Goal: Information Seeking & Learning: Learn about a topic

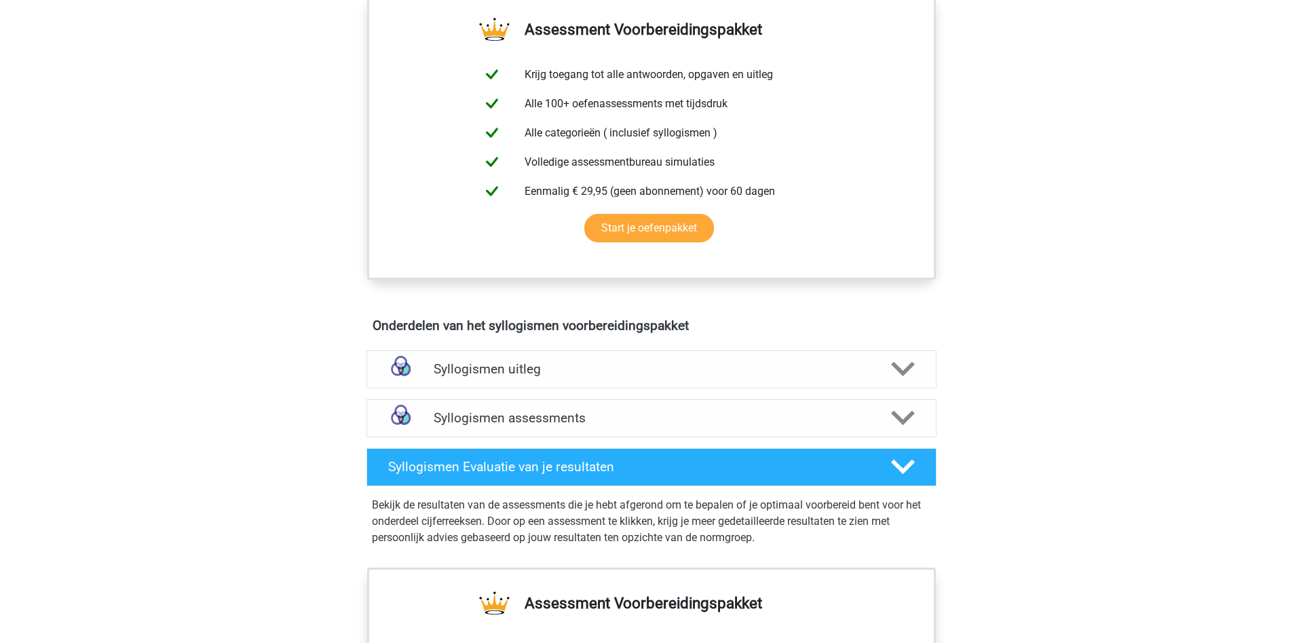
scroll to position [554, 0]
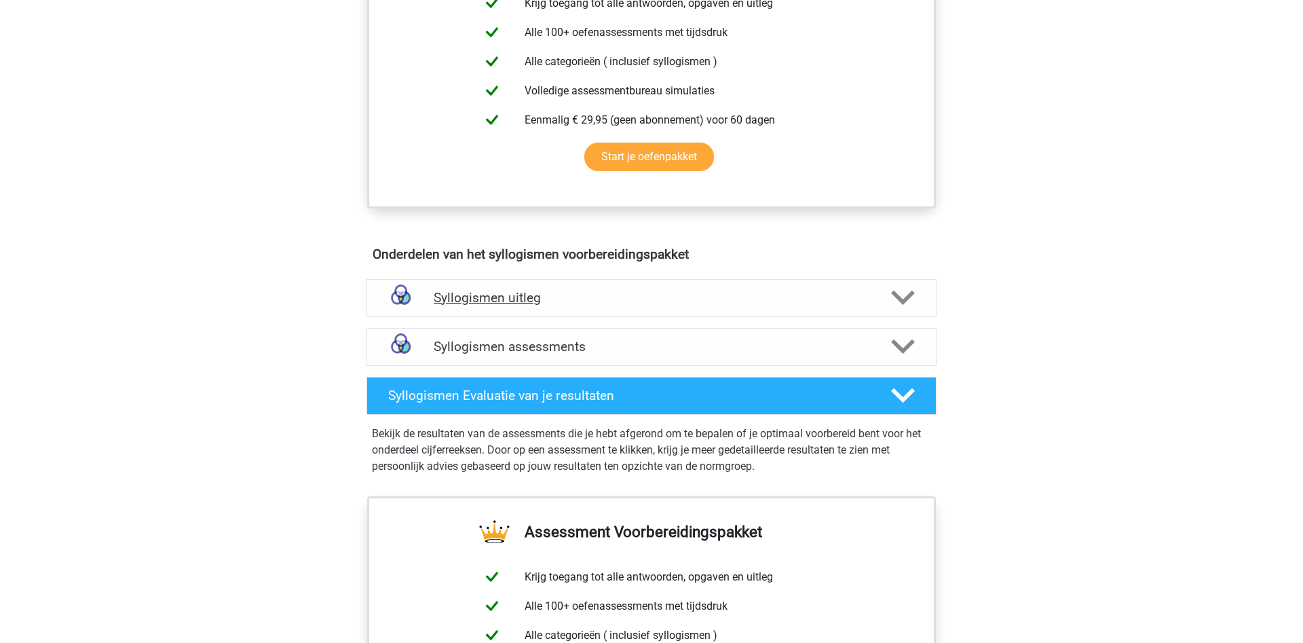
click at [498, 292] on h4 "Syllogismen uitleg" at bounding box center [652, 298] width 436 height 16
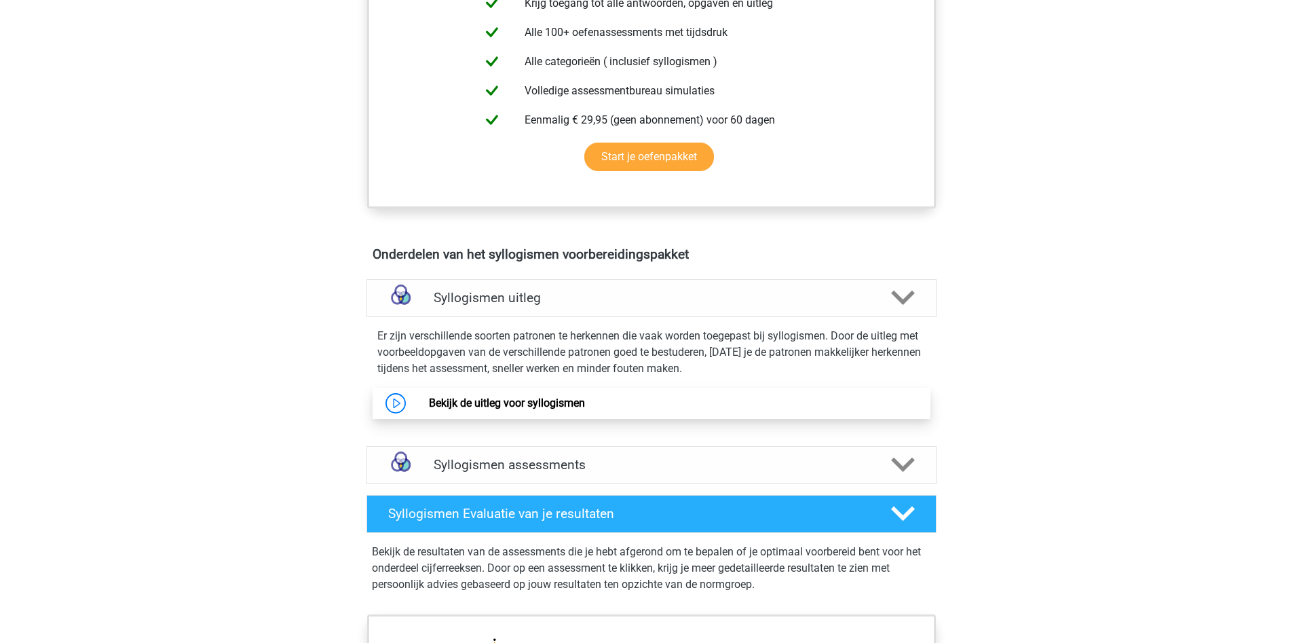
click at [475, 400] on link "Bekijk de uitleg voor syllogismen" at bounding box center [507, 402] width 156 height 13
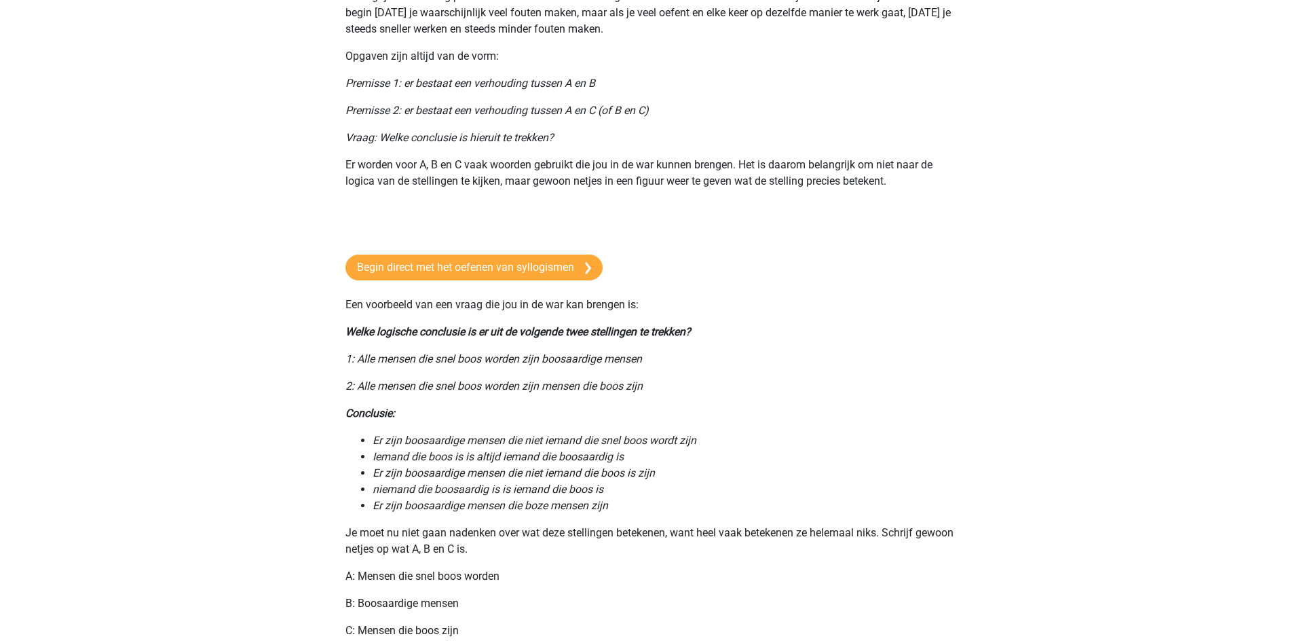
scroll to position [138, 0]
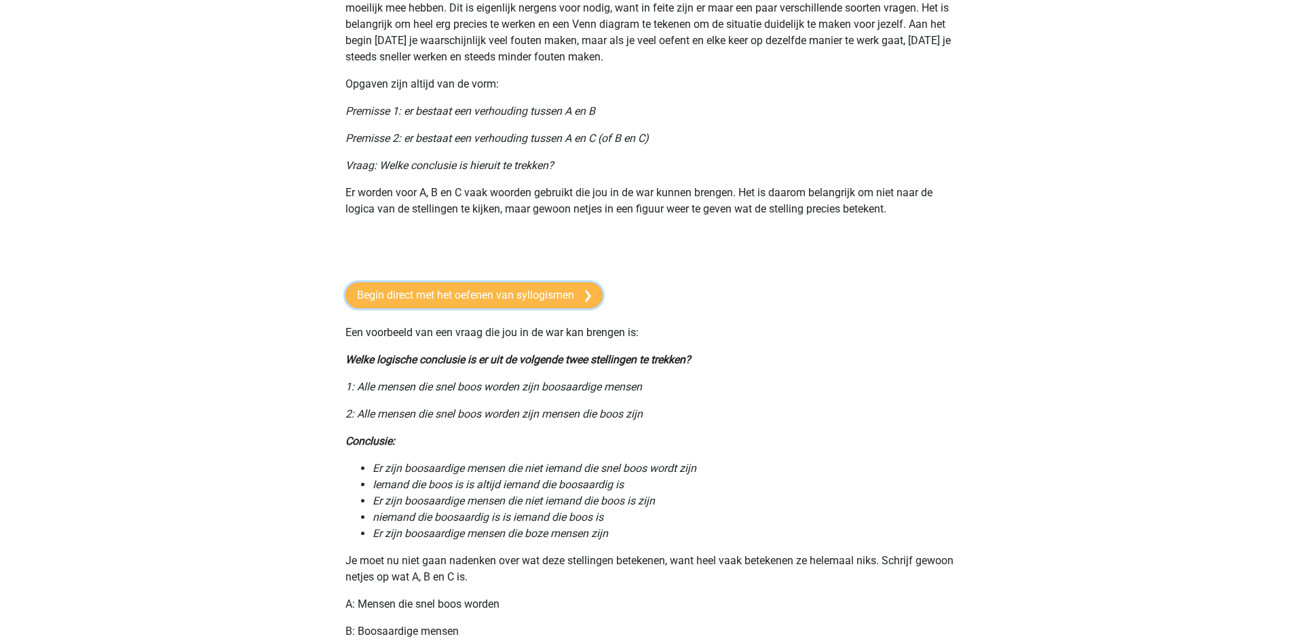
click at [400, 292] on link "Begin direct met het oefenen van syllogismen" at bounding box center [473, 295] width 257 height 26
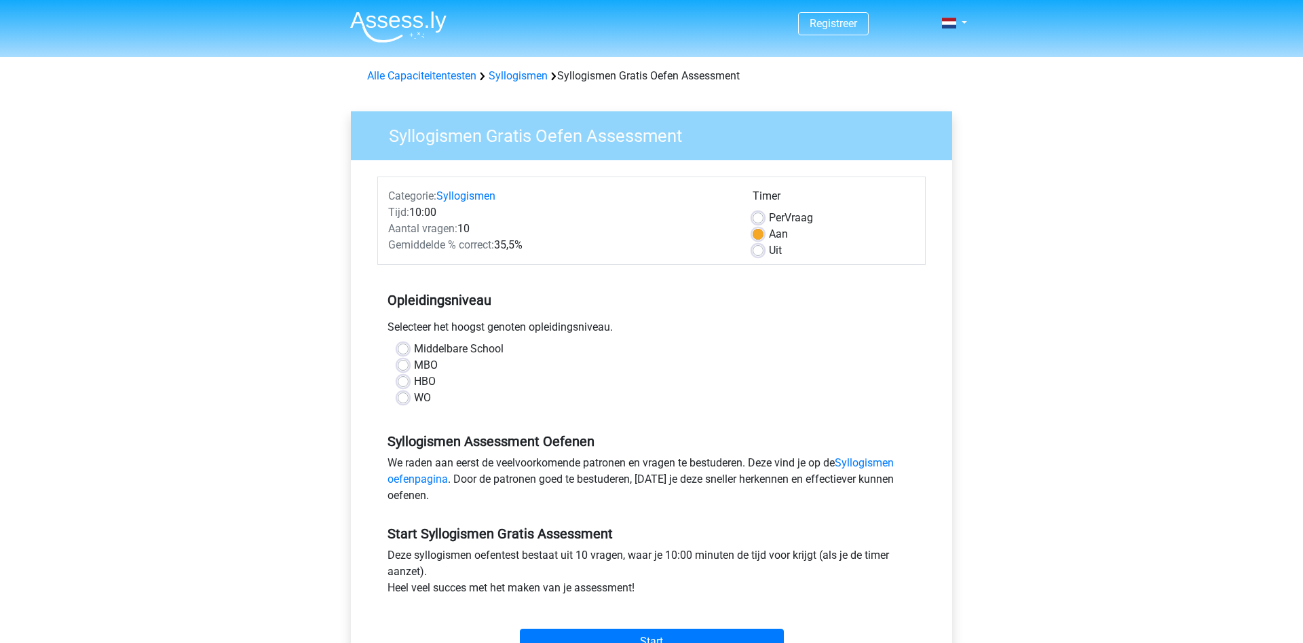
click at [414, 347] on label "Middelbare School" at bounding box center [459, 349] width 90 height 16
click at [406, 347] on input "Middelbare School" at bounding box center [403, 348] width 11 height 14
radio input "true"
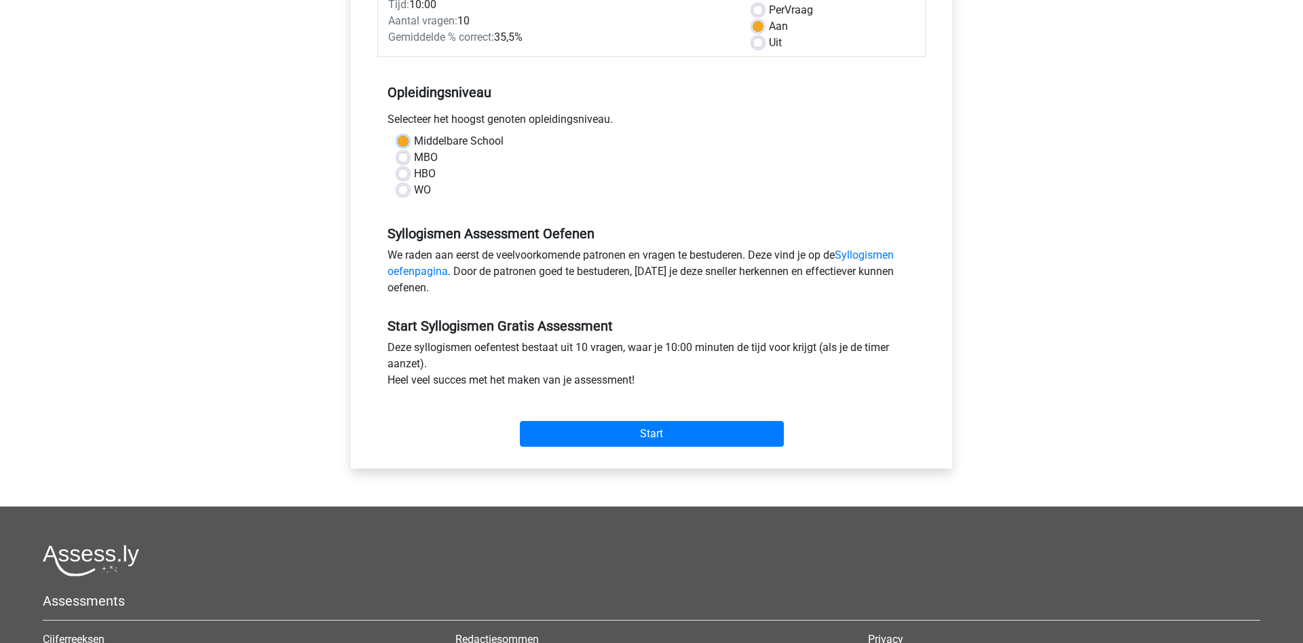
scroll to position [138, 0]
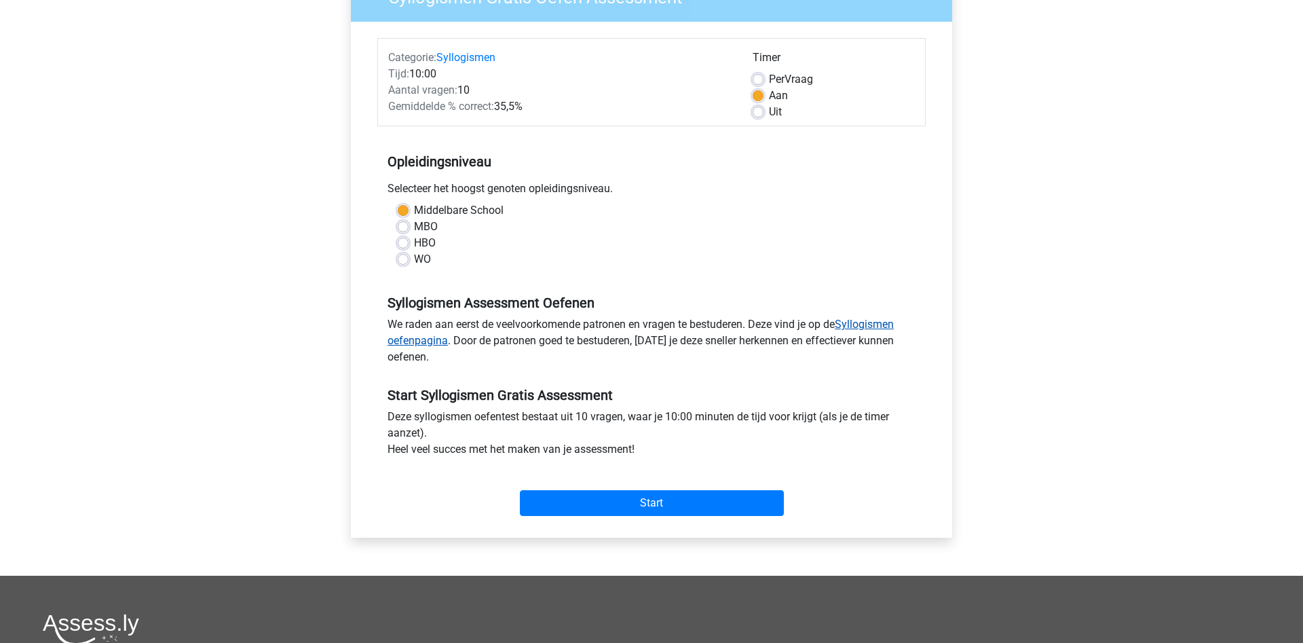
click at [857, 330] on link "Syllogismen oefenpagina" at bounding box center [640, 332] width 506 height 29
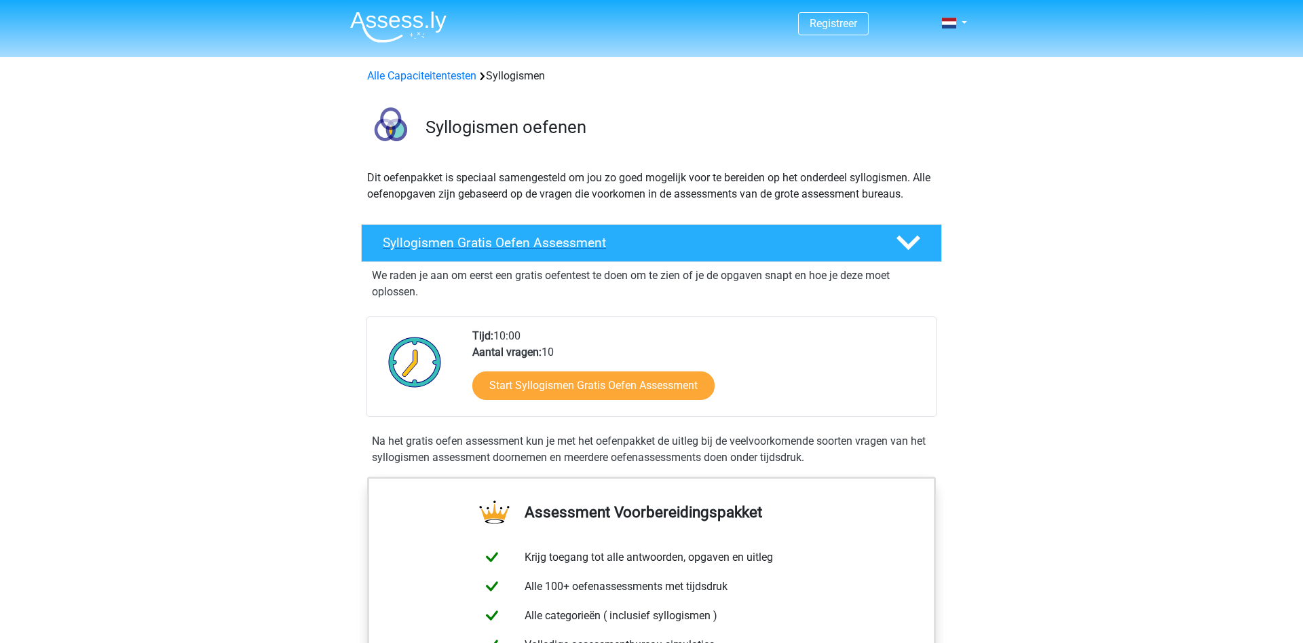
click at [901, 237] on icon at bounding box center [908, 243] width 24 height 24
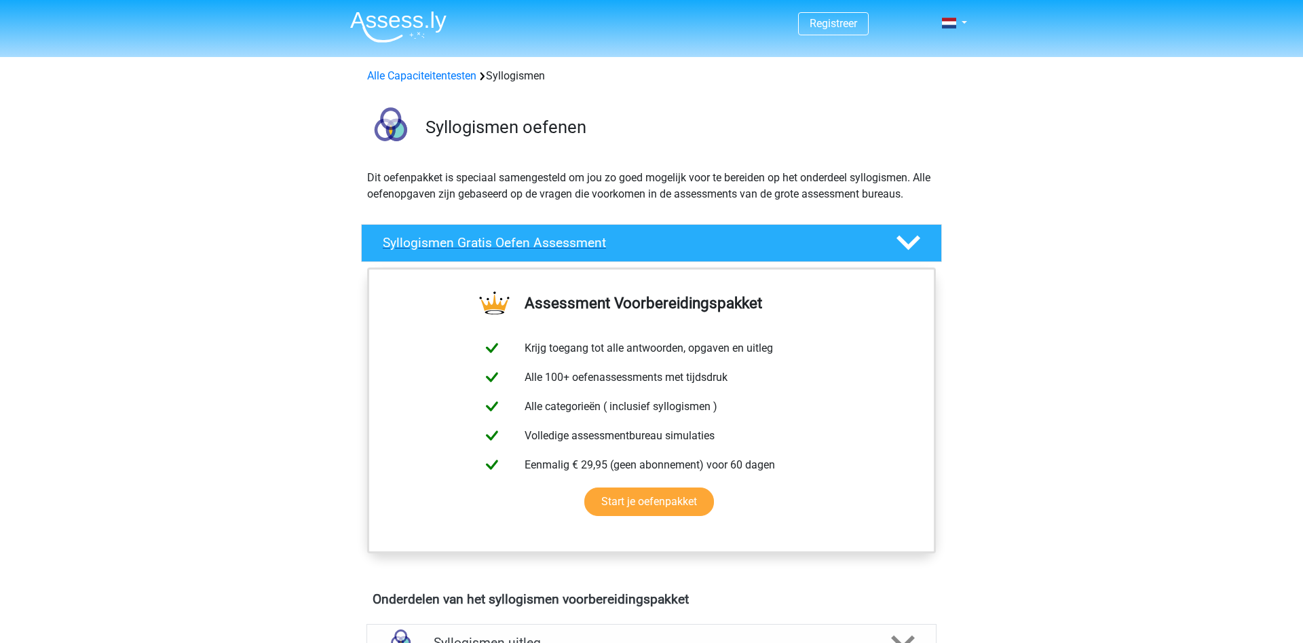
click at [917, 243] on icon at bounding box center [908, 243] width 24 height 24
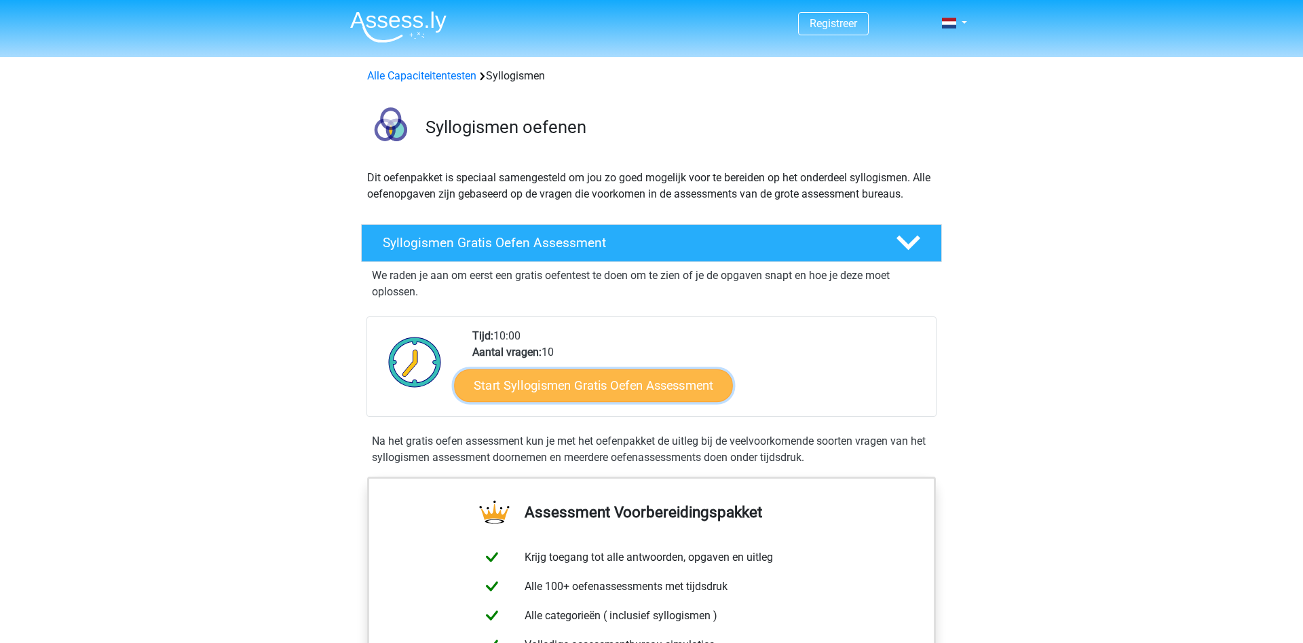
click at [568, 389] on link "Start Syllogismen Gratis Oefen Assessment" at bounding box center [594, 384] width 279 height 33
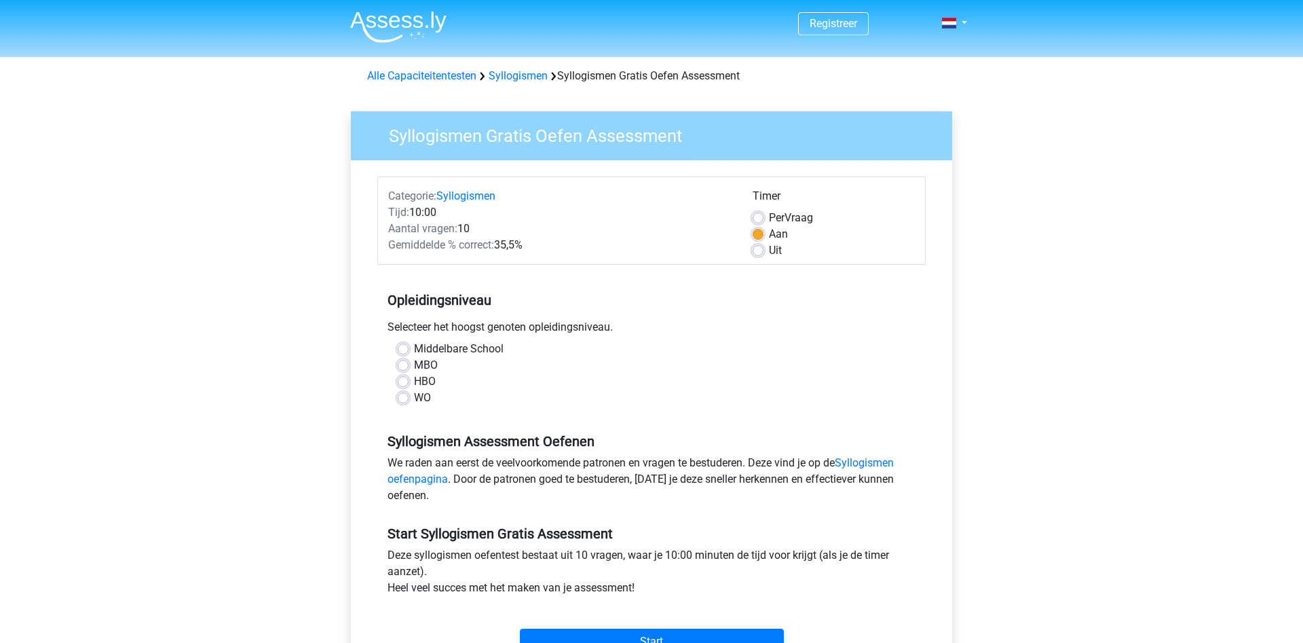
click at [414, 349] on label "Middelbare School" at bounding box center [459, 349] width 90 height 16
click at [407, 349] on input "Middelbare School" at bounding box center [403, 348] width 11 height 14
radio input "true"
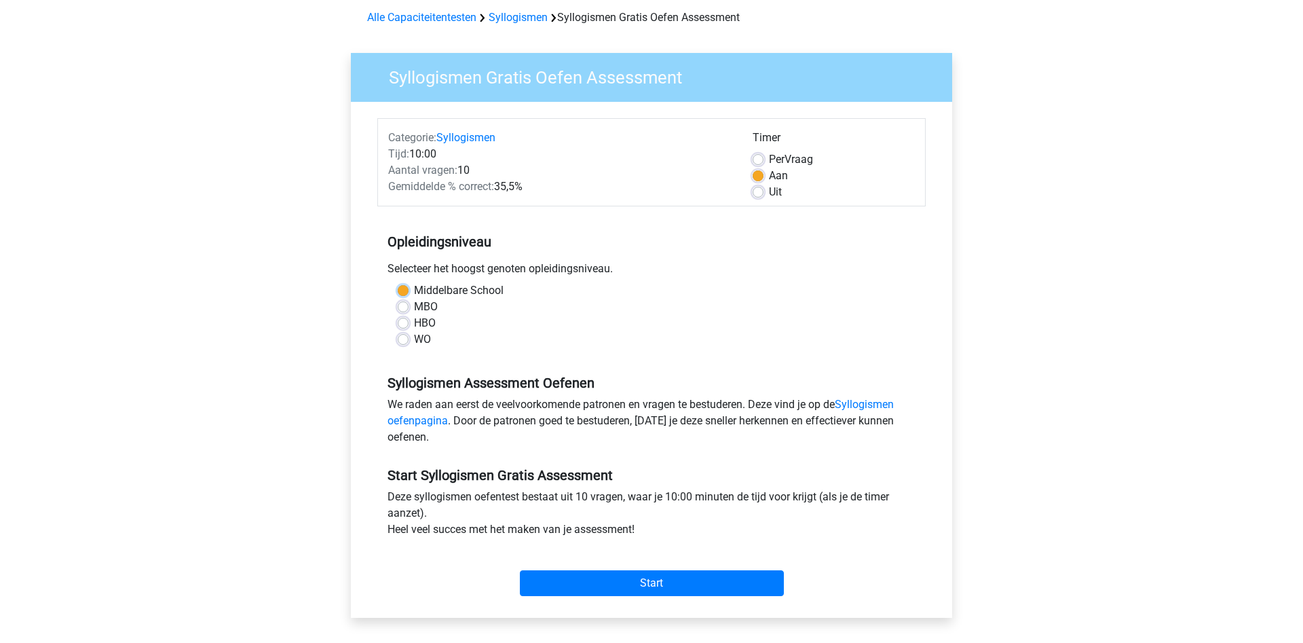
scroll to position [138, 0]
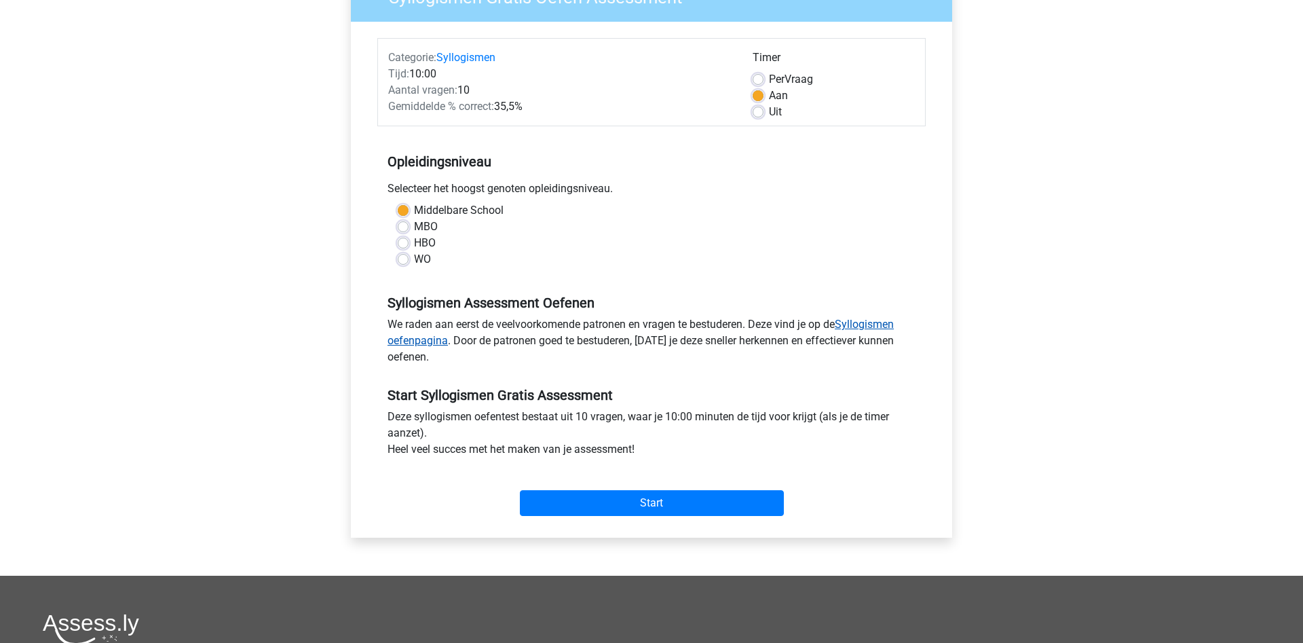
click at [881, 324] on link "Syllogismen oefenpagina" at bounding box center [640, 332] width 506 height 29
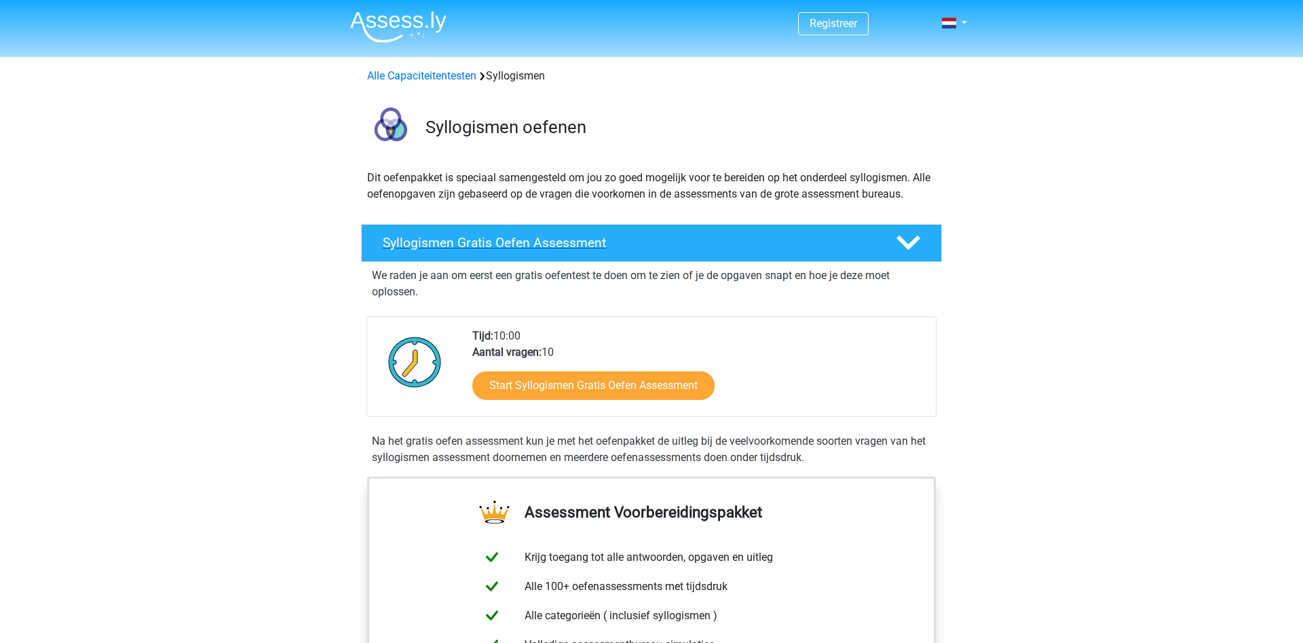
click at [539, 238] on h4 "Syllogismen Gratis Oefen Assessment" at bounding box center [628, 243] width 491 height 16
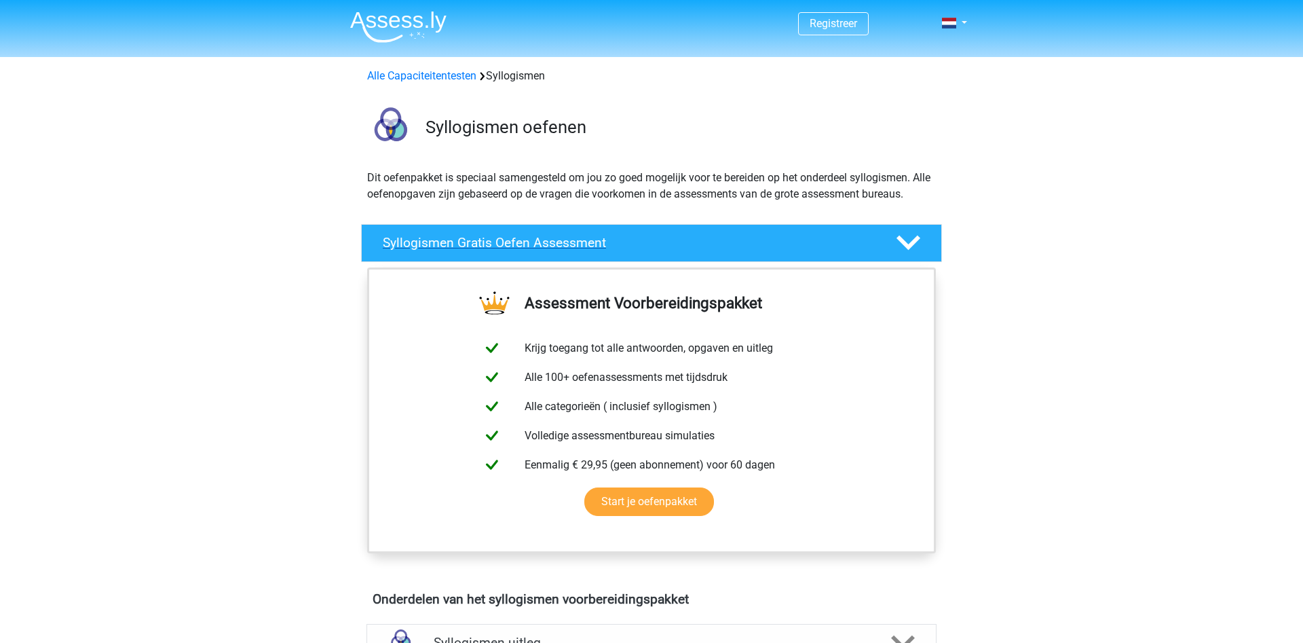
click at [522, 240] on h4 "Syllogismen Gratis Oefen Assessment" at bounding box center [628, 243] width 491 height 16
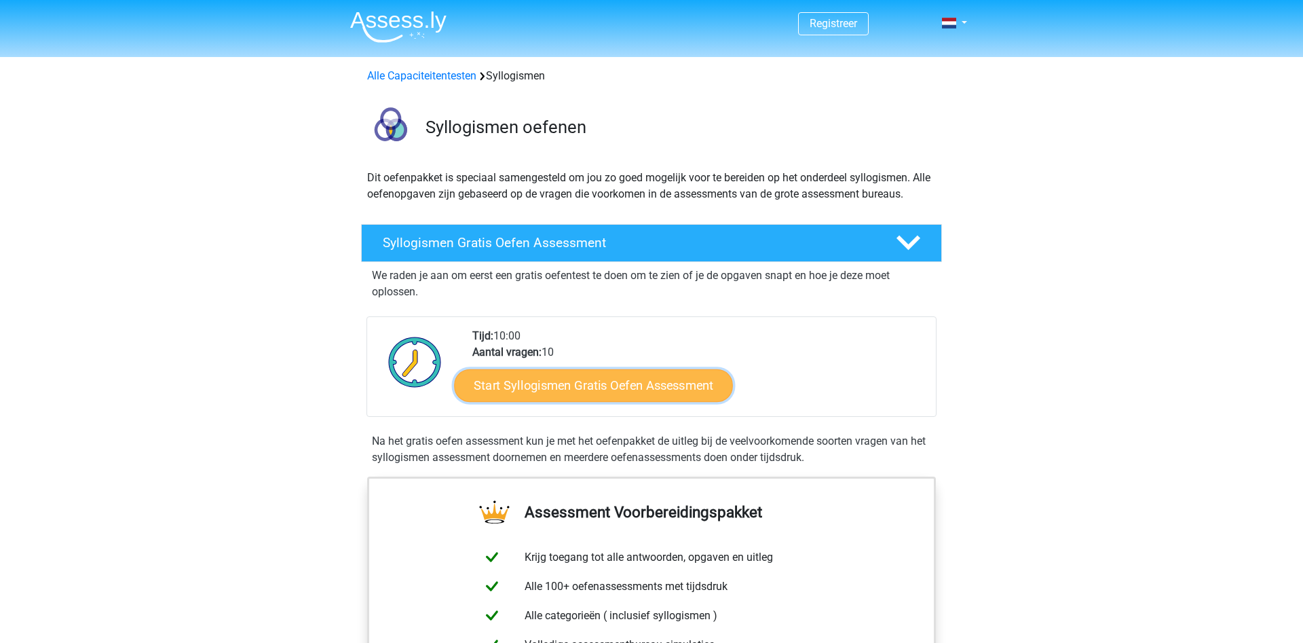
click at [623, 401] on link "Start Syllogismen Gratis Oefen Assessment" at bounding box center [594, 384] width 279 height 33
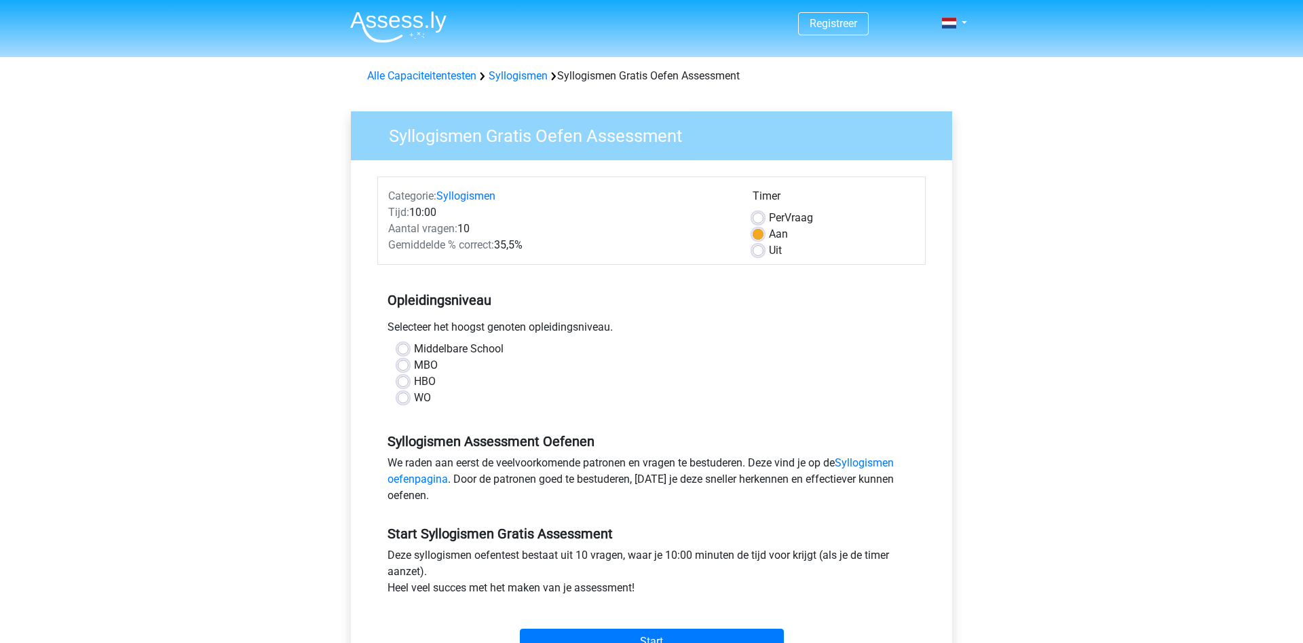
click at [414, 348] on label "Middelbare School" at bounding box center [459, 349] width 90 height 16
click at [402, 348] on input "Middelbare School" at bounding box center [403, 348] width 11 height 14
radio input "true"
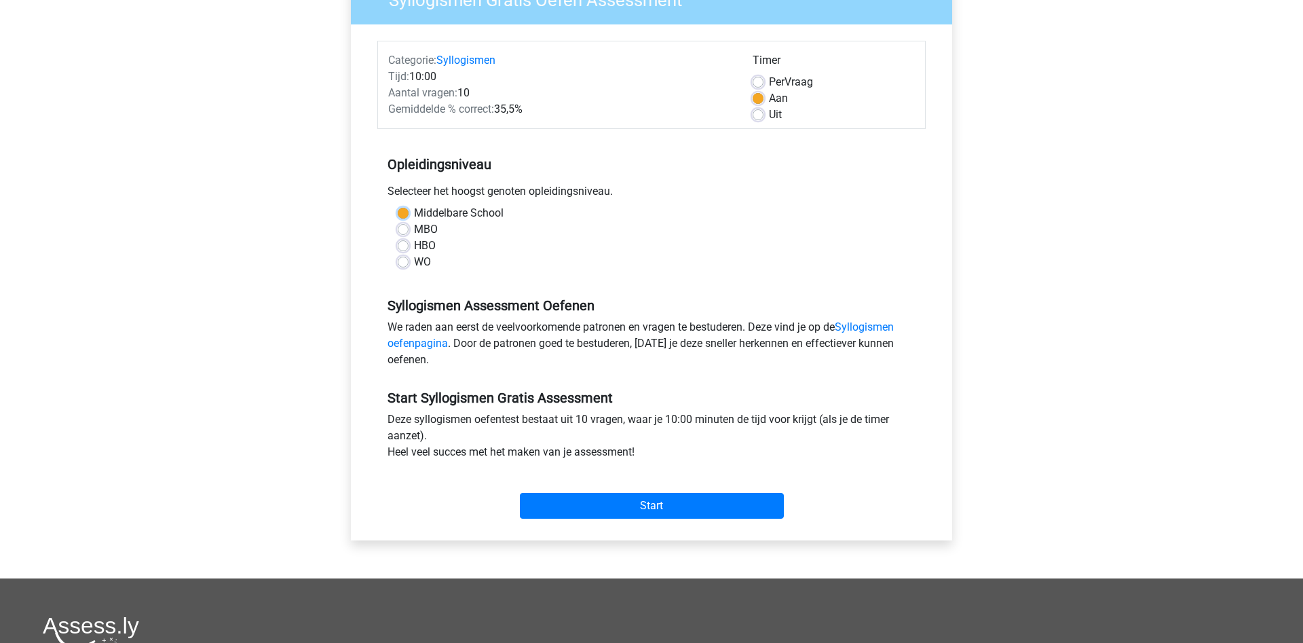
scroll to position [208, 0]
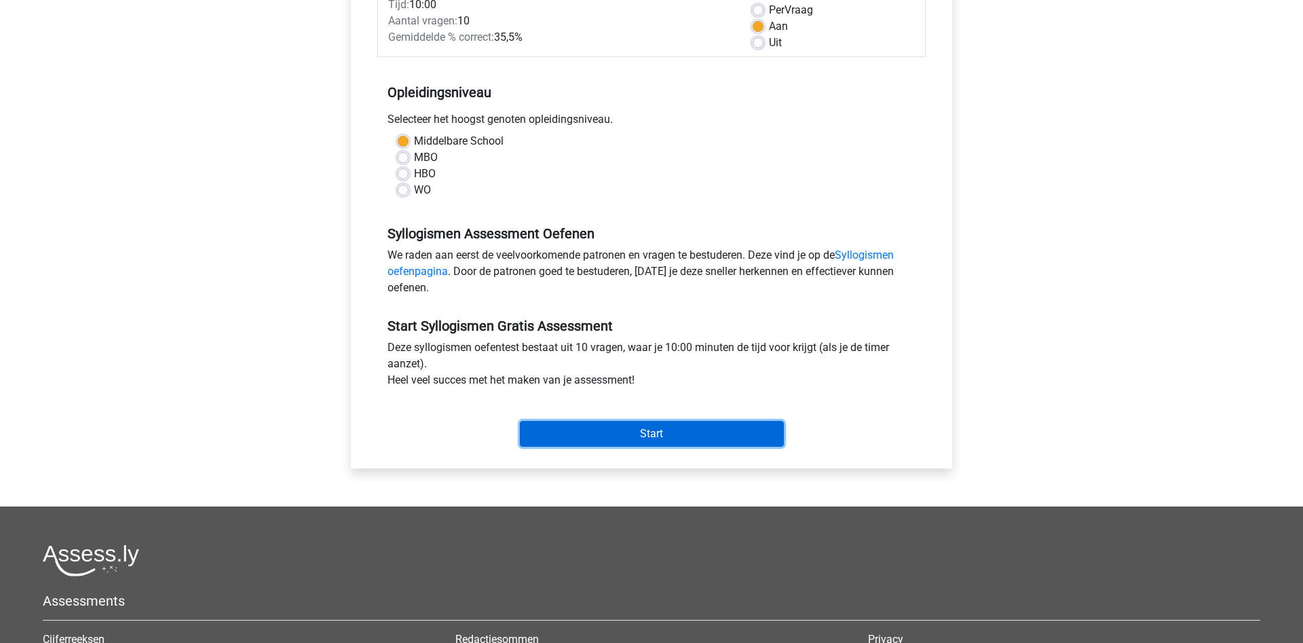
click at [683, 444] on input "Start" at bounding box center [652, 434] width 264 height 26
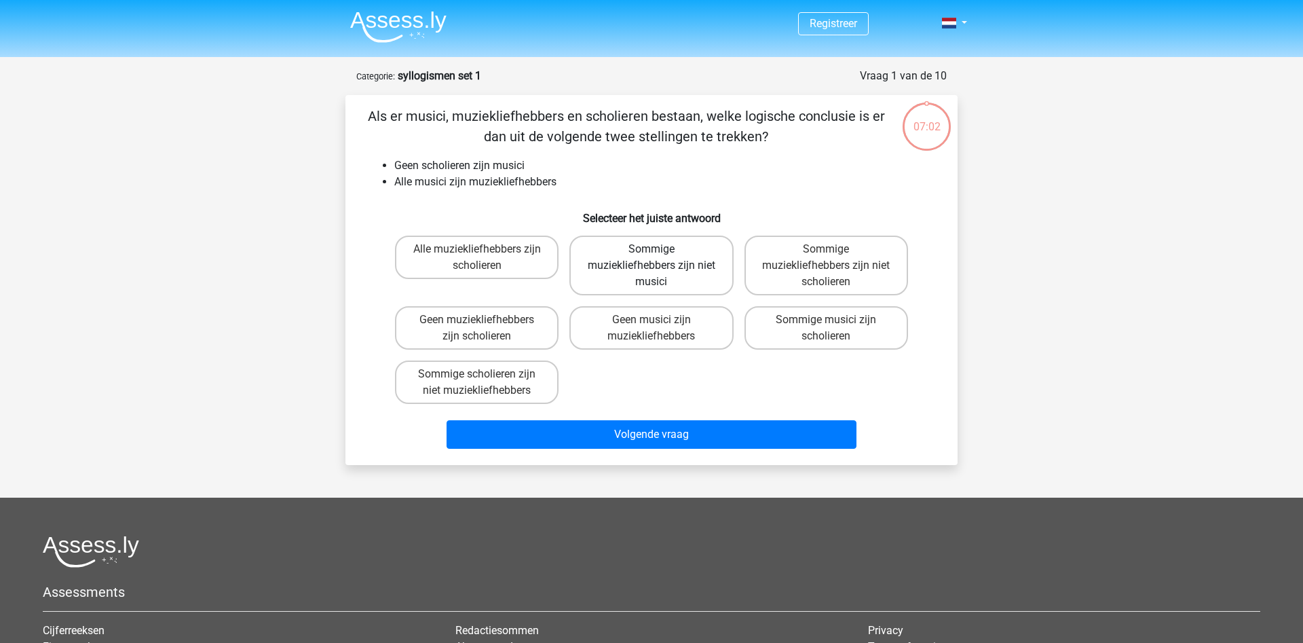
click at [702, 278] on label "Sommige muziekliefhebbers zijn niet musici" at bounding box center [651, 265] width 164 height 60
click at [660, 258] on input "Sommige muziekliefhebbers zijn niet musici" at bounding box center [655, 253] width 9 height 9
radio input "true"
click at [767, 276] on label "Sommige muziekliefhebbers zijn niet scholieren" at bounding box center [826, 265] width 164 height 60
click at [826, 258] on input "Sommige muziekliefhebbers zijn niet scholieren" at bounding box center [830, 253] width 9 height 9
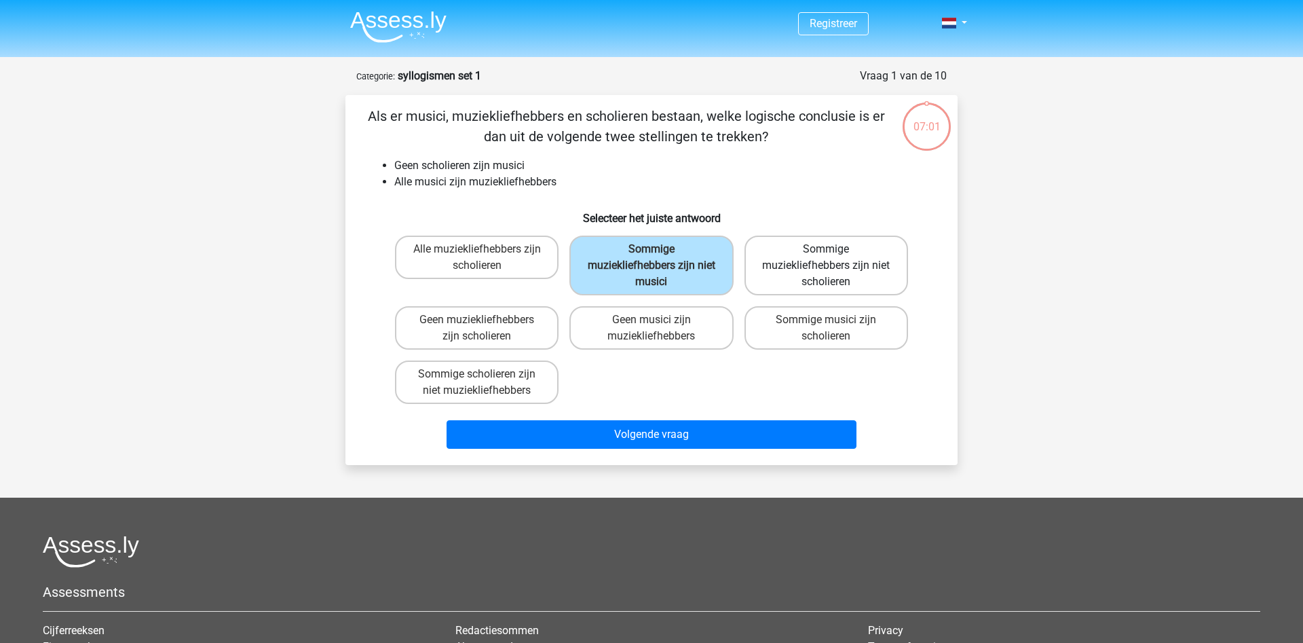
radio input "true"
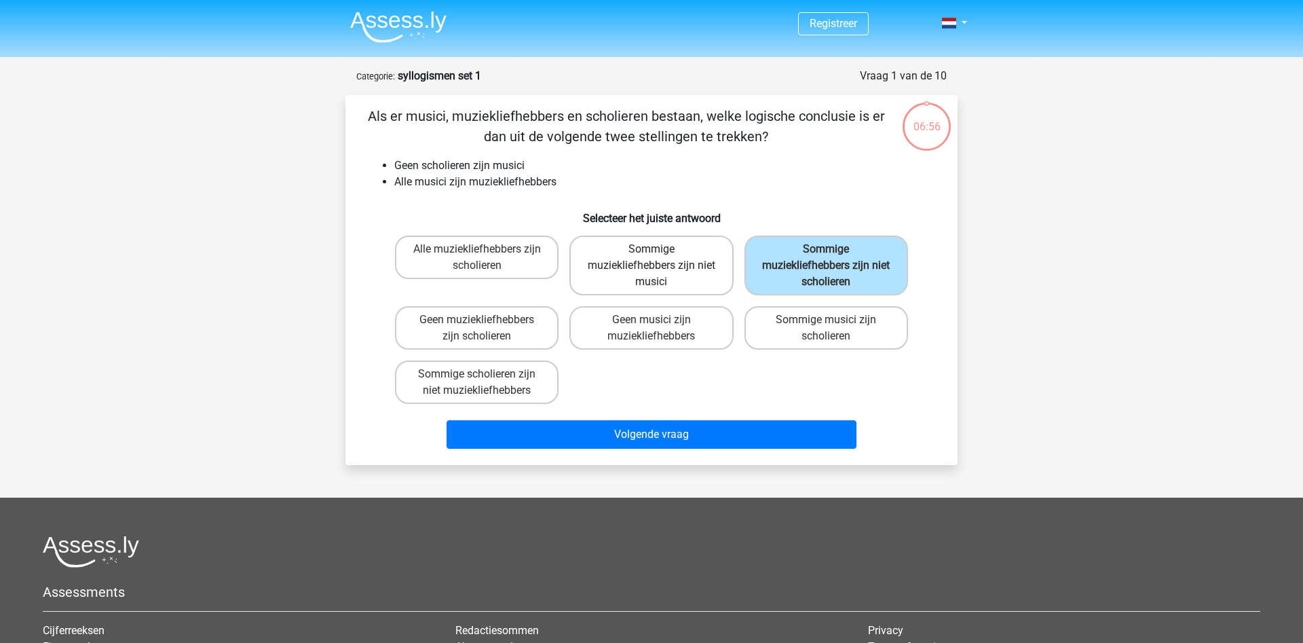
click at [706, 271] on label "Sommige muziekliefhebbers zijn niet musici" at bounding box center [651, 265] width 164 height 60
click at [660, 258] on input "Sommige muziekliefhebbers zijn niet musici" at bounding box center [655, 253] width 9 height 9
radio input "true"
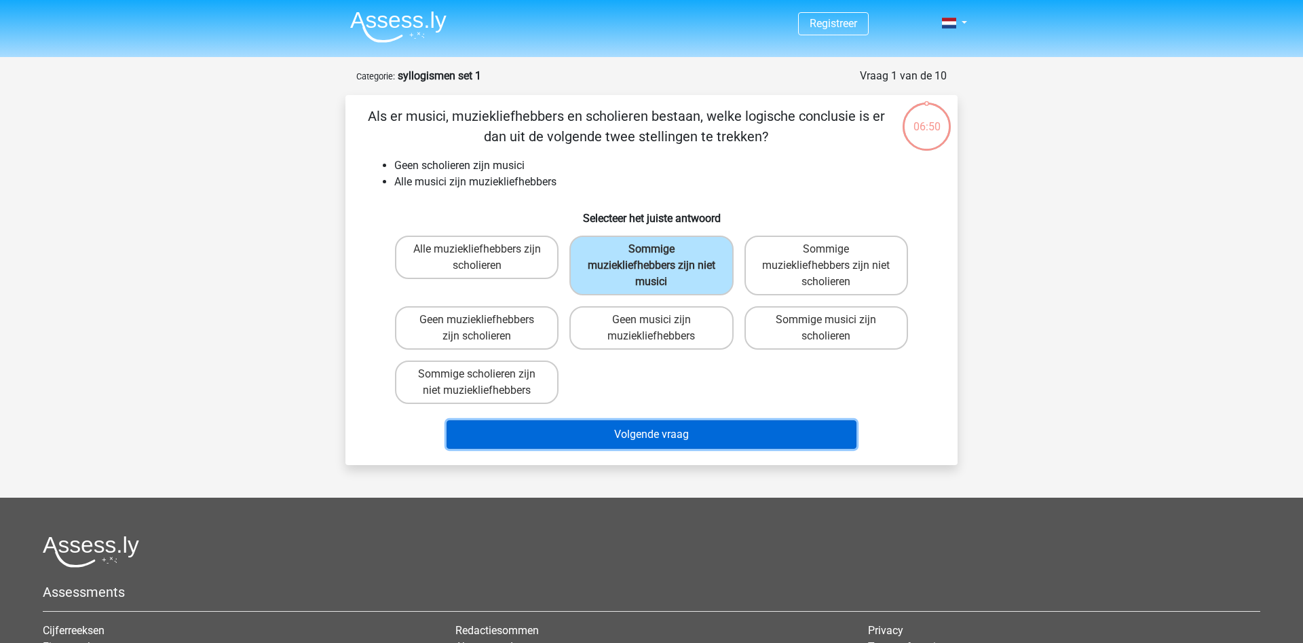
click at [691, 429] on button "Volgende vraag" at bounding box center [651, 434] width 411 height 28
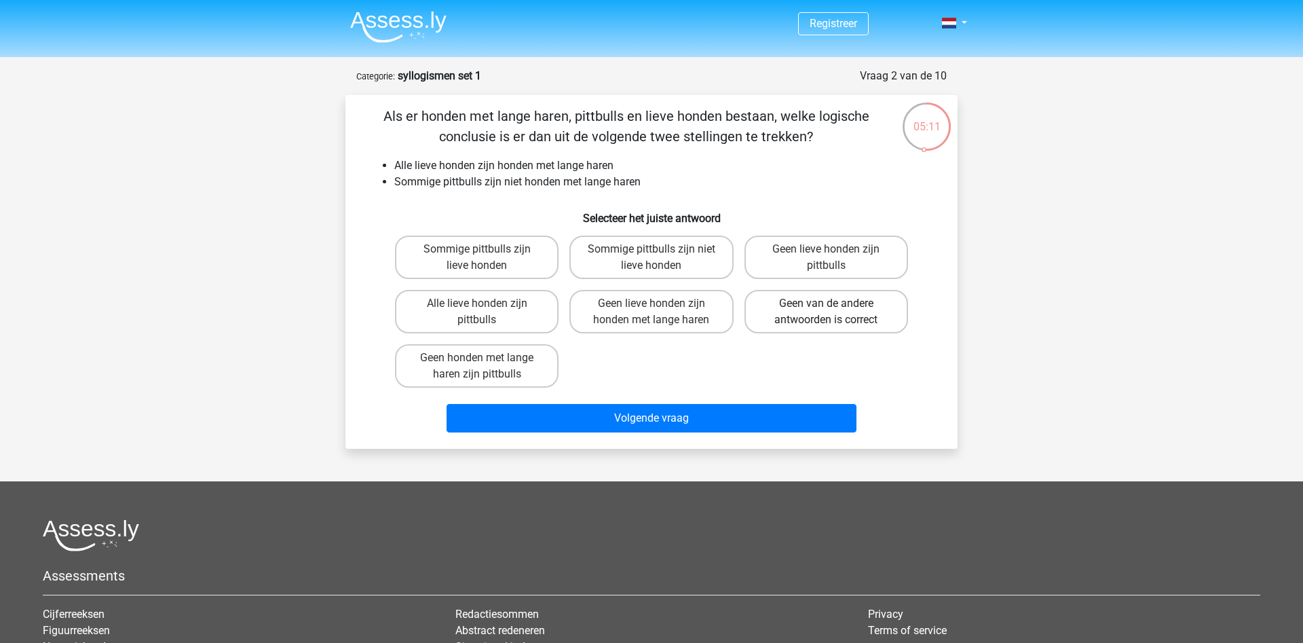
click at [833, 322] on label "Geen van de andere antwoorden is correct" at bounding box center [826, 311] width 164 height 43
click at [833, 312] on input "Geen van de andere antwoorden is correct" at bounding box center [830, 307] width 9 height 9
radio input "true"
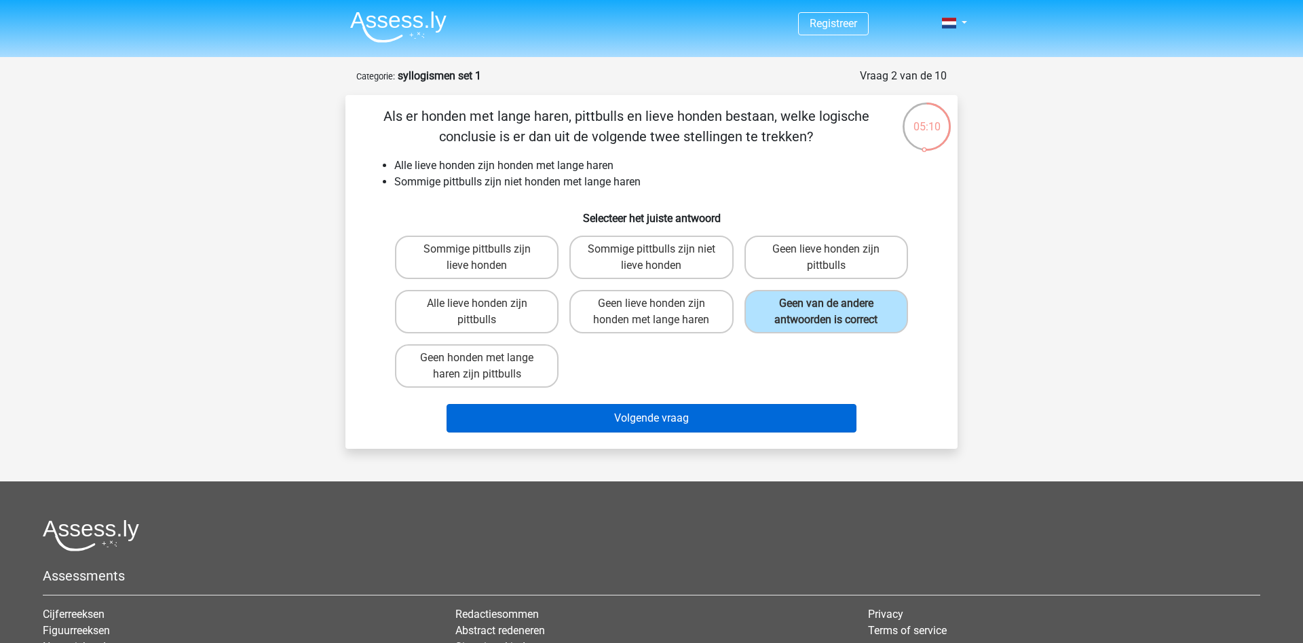
drag, startPoint x: 788, startPoint y: 436, endPoint x: 783, endPoint y: 423, distance: 13.7
click at [788, 434] on div "Volgende vraag" at bounding box center [651, 421] width 524 height 34
click at [783, 419] on button "Volgende vraag" at bounding box center [651, 418] width 411 height 28
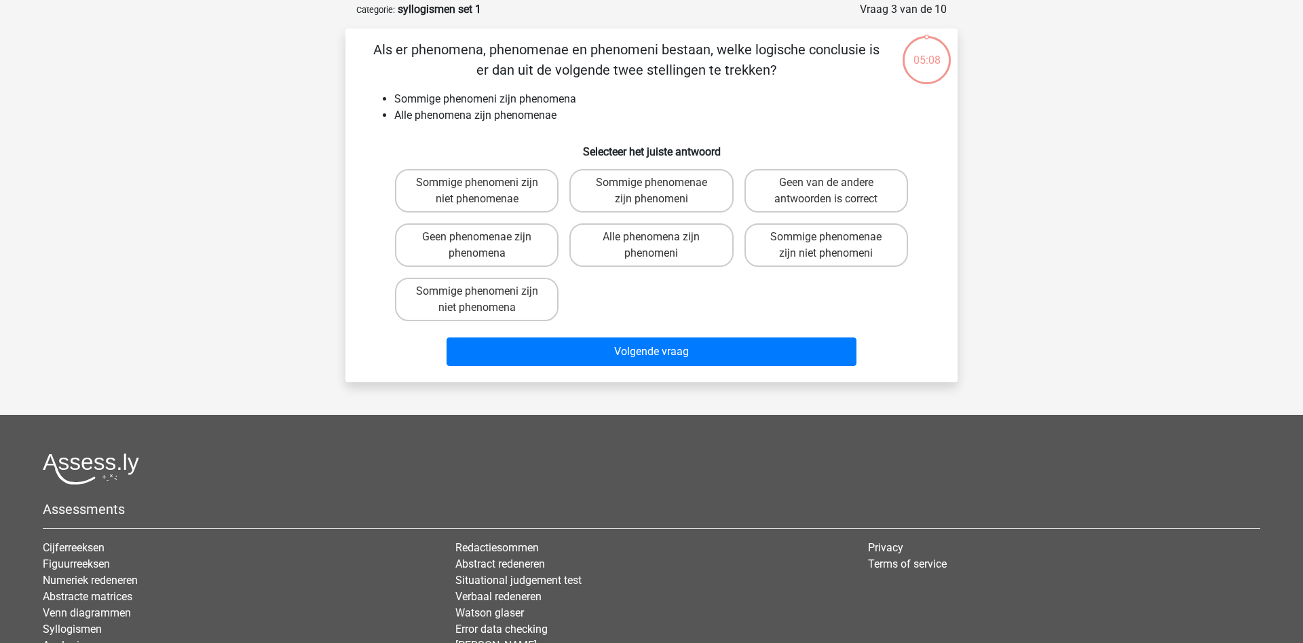
scroll to position [68, 0]
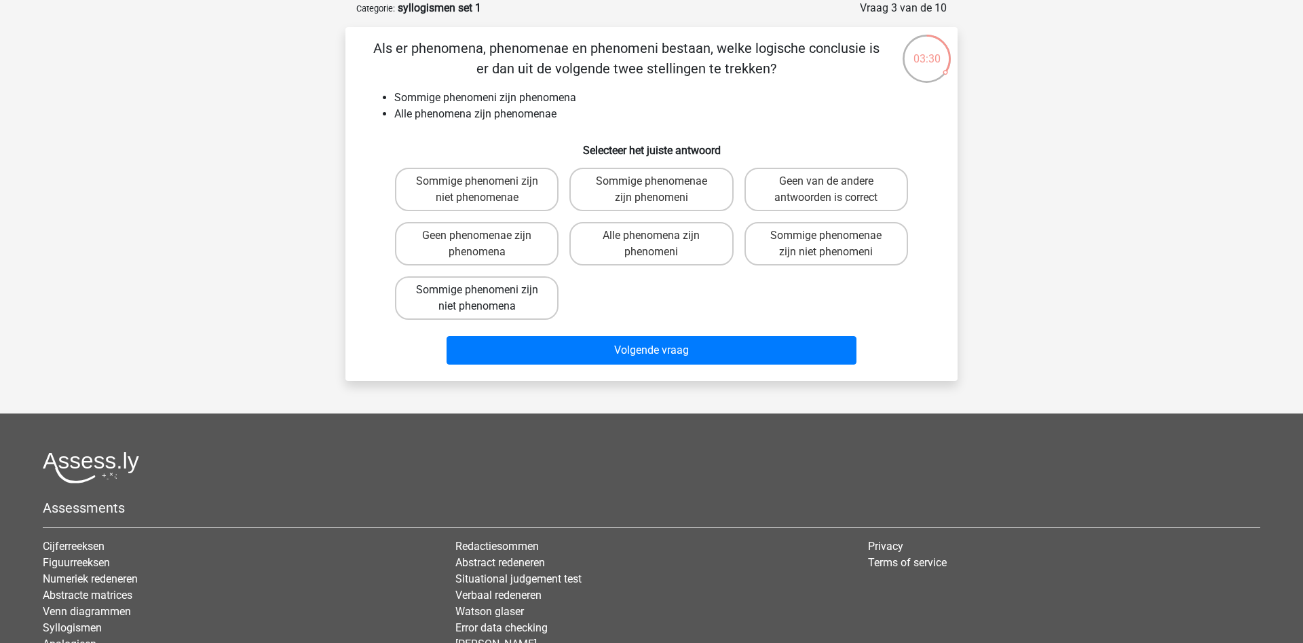
click at [506, 289] on label "Sommige phenomeni zijn niet phenomena" at bounding box center [477, 297] width 164 height 43
click at [486, 290] on input "Sommige phenomeni zijn niet phenomena" at bounding box center [481, 294] width 9 height 9
radio input "true"
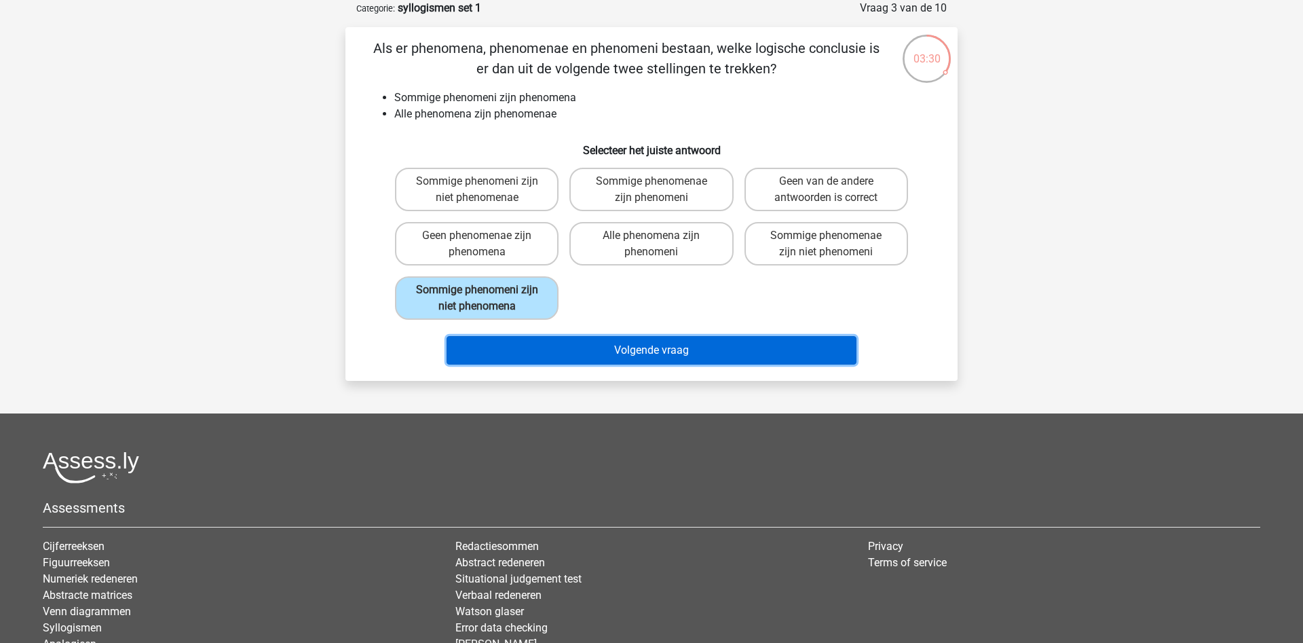
click at [666, 351] on button "Volgende vraag" at bounding box center [651, 350] width 411 height 28
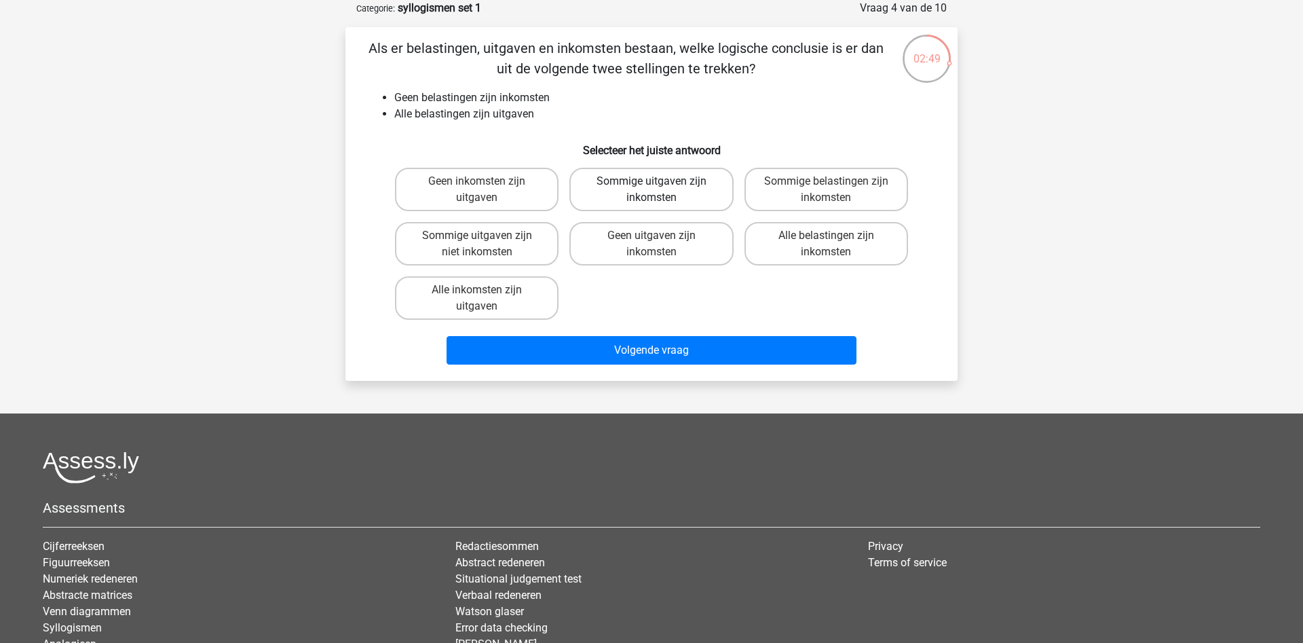
click at [687, 176] on label "Sommige uitgaven zijn inkomsten" at bounding box center [651, 189] width 164 height 43
click at [660, 181] on input "Sommige uitgaven zijn inkomsten" at bounding box center [655, 185] width 9 height 9
radio input "true"
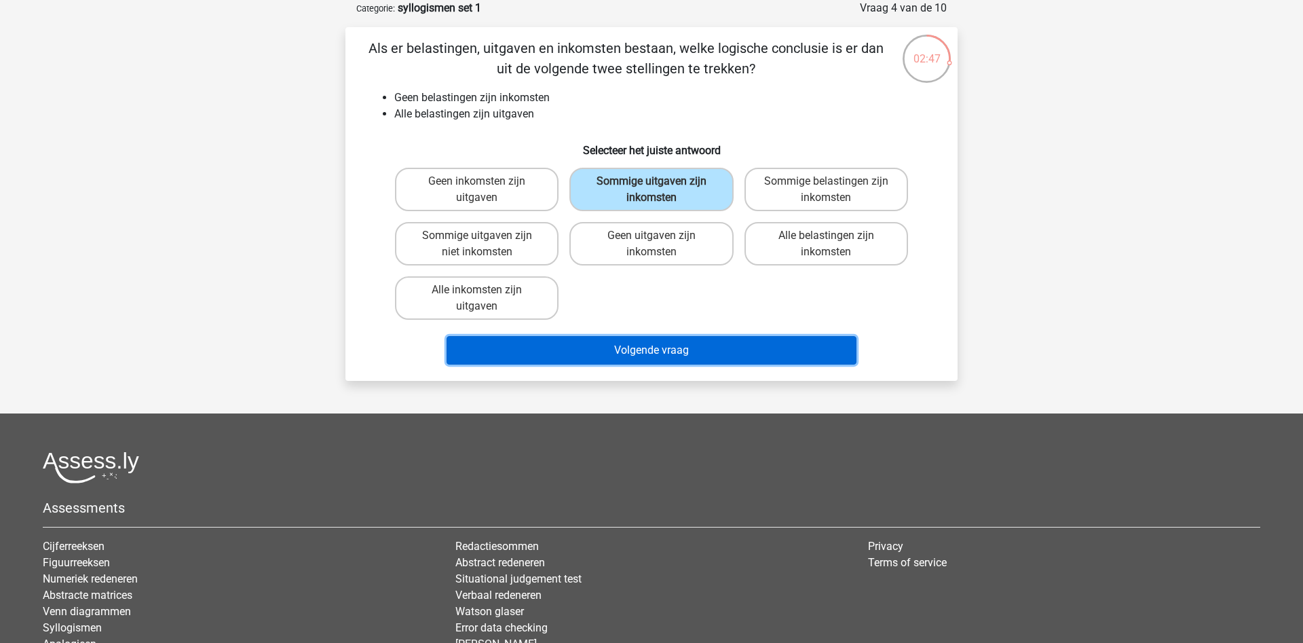
click at [682, 349] on button "Volgende vraag" at bounding box center [651, 350] width 411 height 28
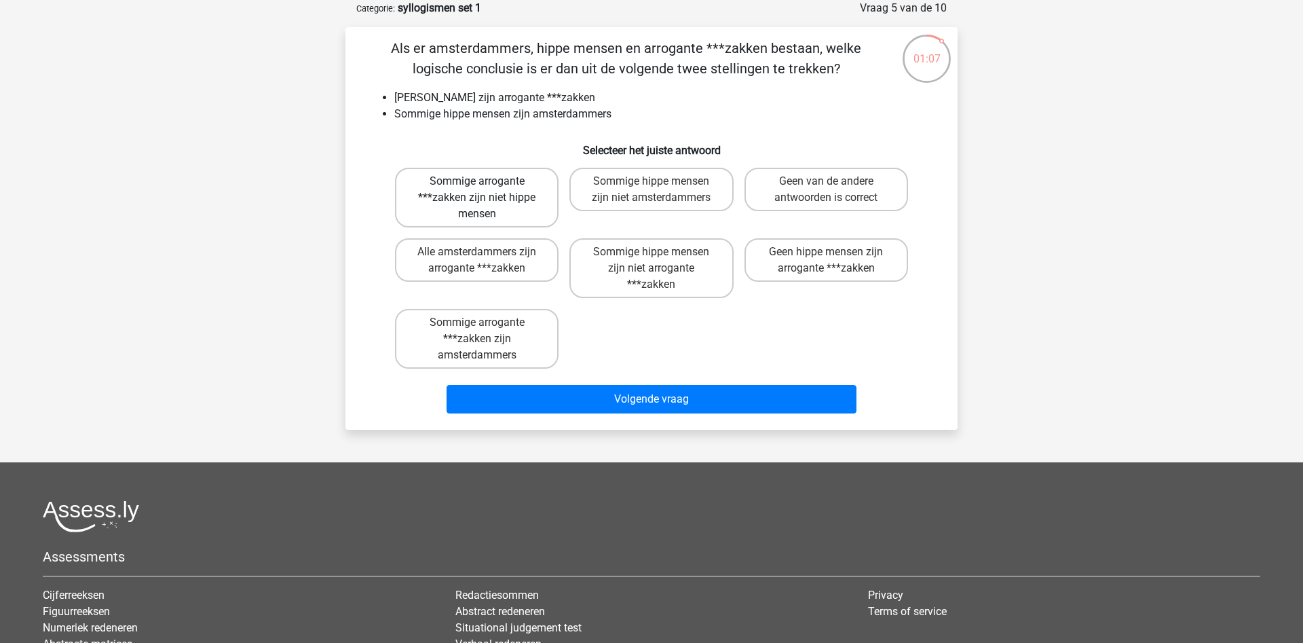
click at [509, 189] on label "Sommige arrogante ***zakken zijn niet hippe mensen" at bounding box center [477, 198] width 164 height 60
click at [486, 189] on input "Sommige arrogante ***zakken zijn niet hippe mensen" at bounding box center [481, 185] width 9 height 9
radio input "true"
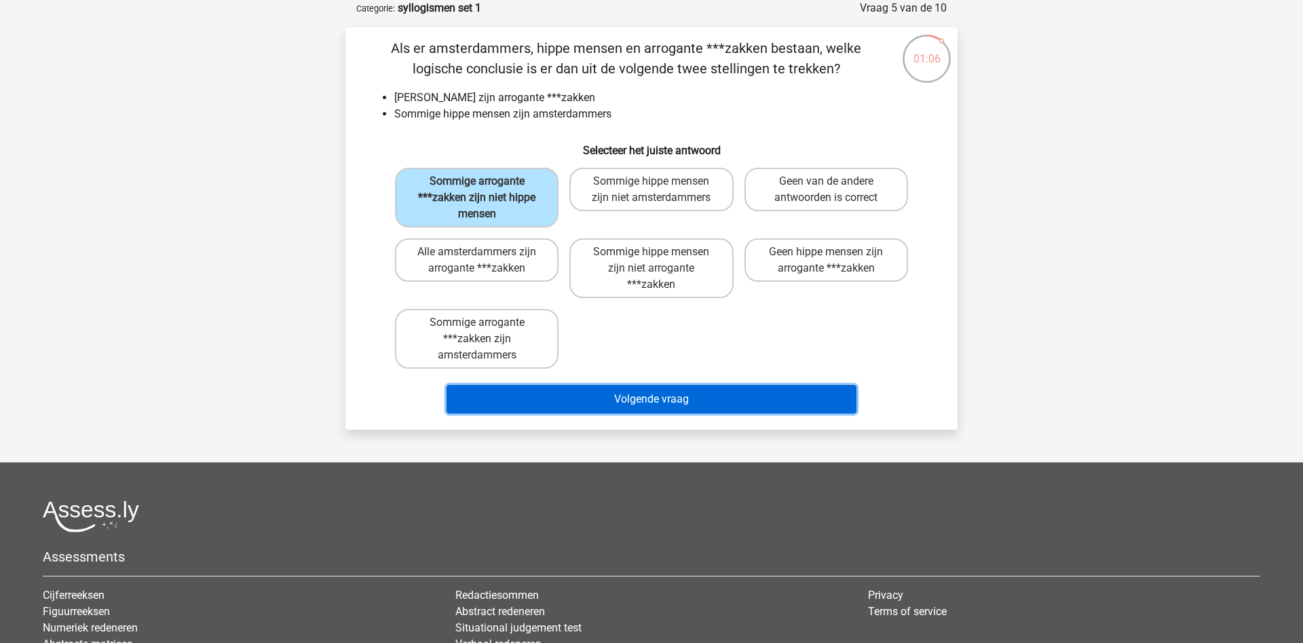
click at [688, 403] on button "Volgende vraag" at bounding box center [651, 399] width 411 height 28
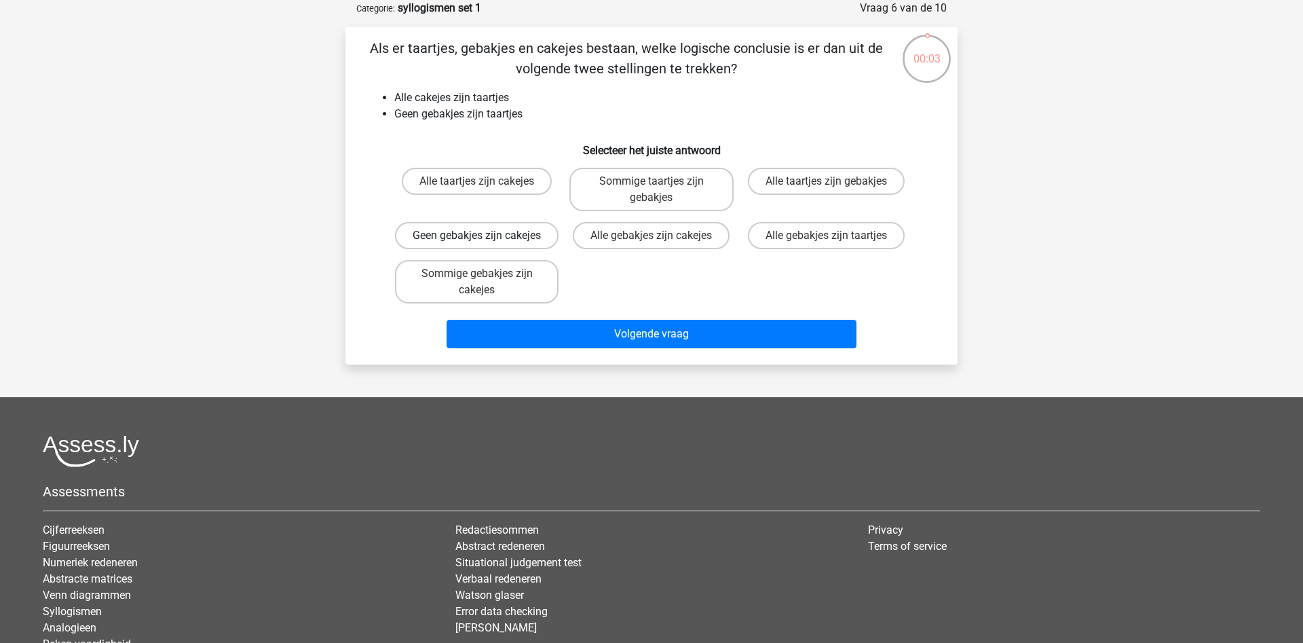
click at [447, 244] on label "Geen gebakjes zijn cakejes" at bounding box center [477, 235] width 164 height 27
click at [477, 244] on input "Geen gebakjes zijn cakejes" at bounding box center [481, 239] width 9 height 9
radio input "true"
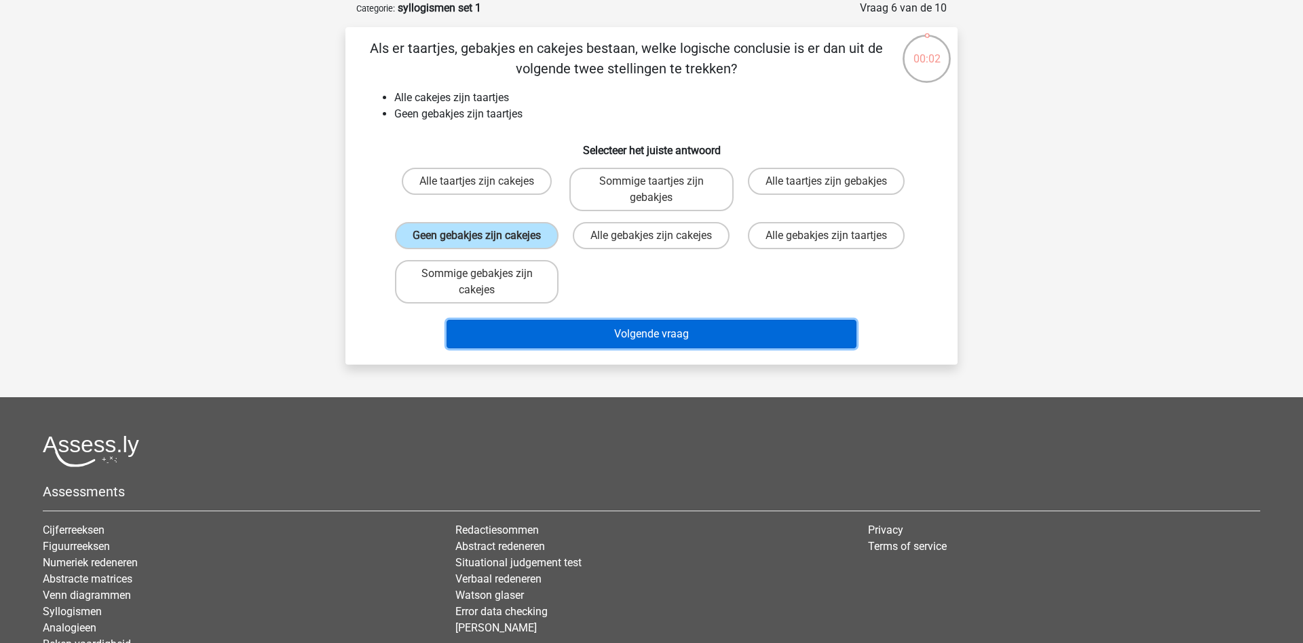
click at [677, 348] on button "Volgende vraag" at bounding box center [651, 334] width 411 height 28
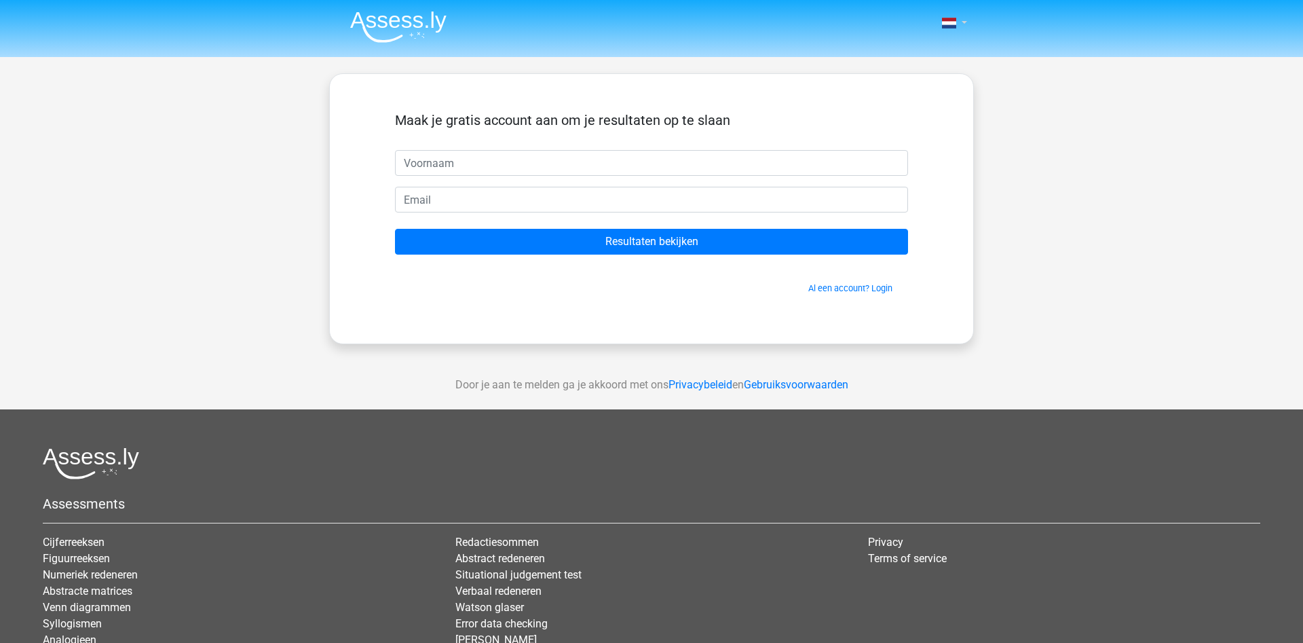
click at [962, 23] on link at bounding box center [949, 23] width 27 height 16
click at [1052, 204] on div "Nederlands English" at bounding box center [651, 383] width 1303 height 767
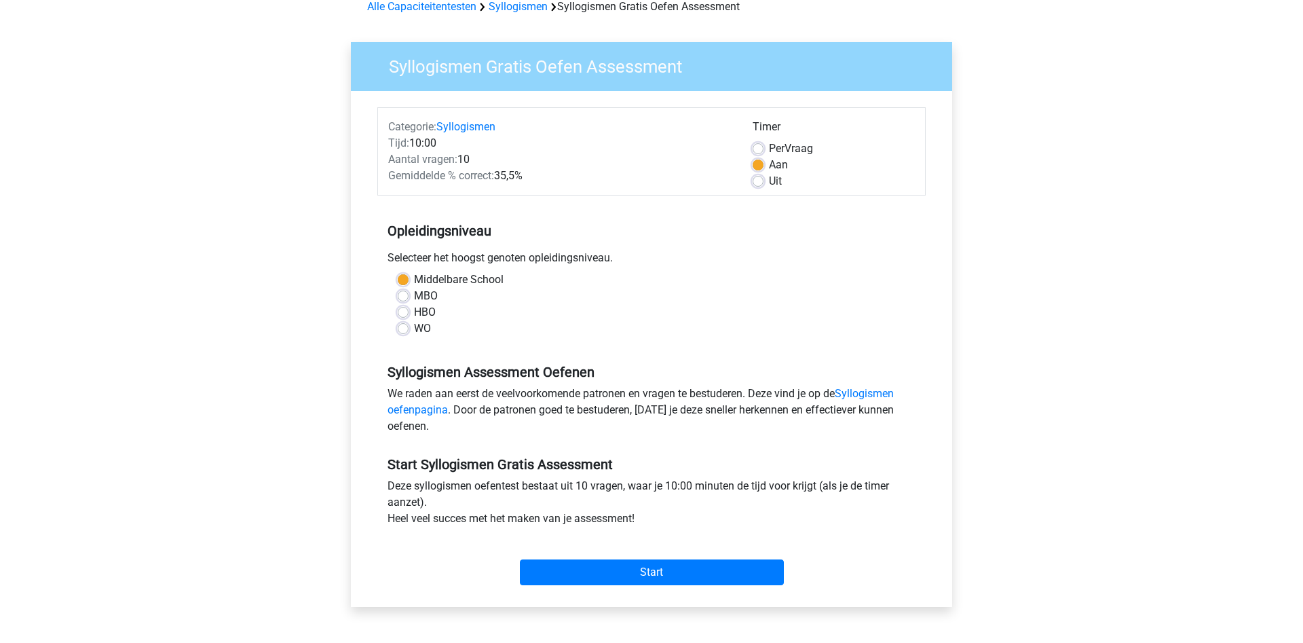
scroll to position [138, 0]
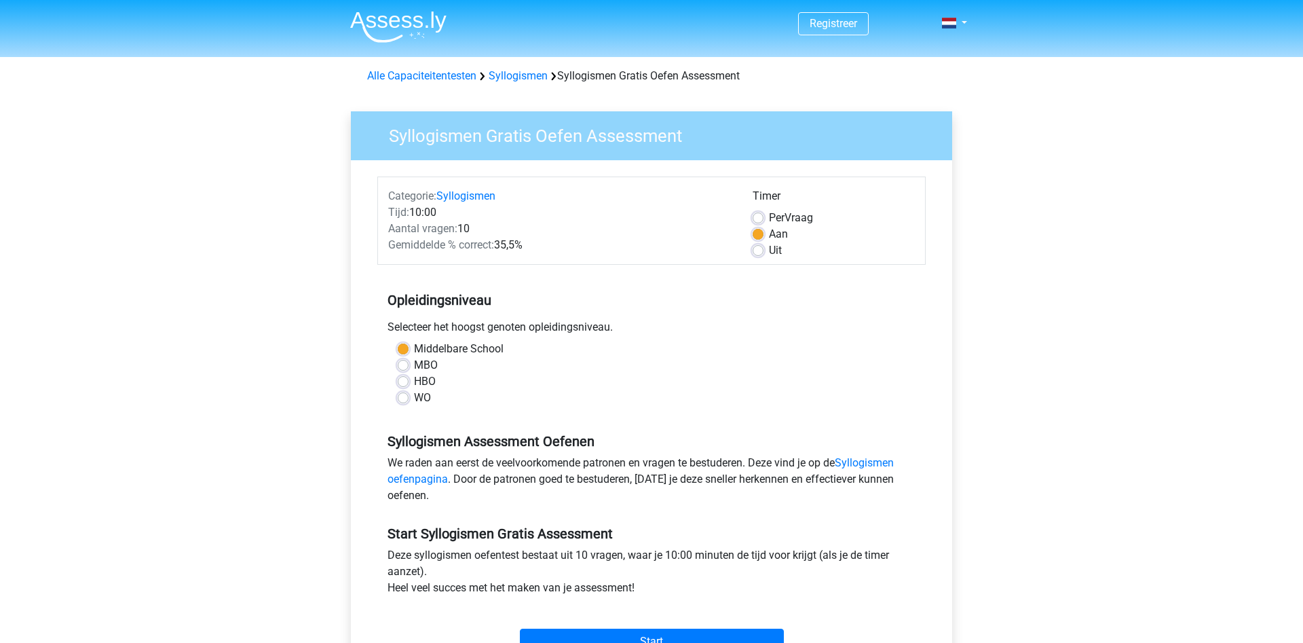
scroll to position [138, 0]
